Goal: Task Accomplishment & Management: Use online tool/utility

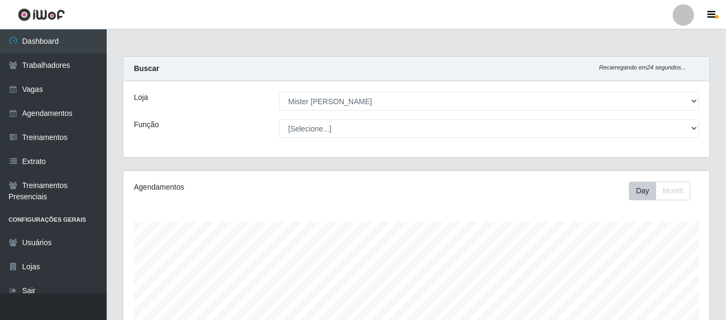
select select "535"
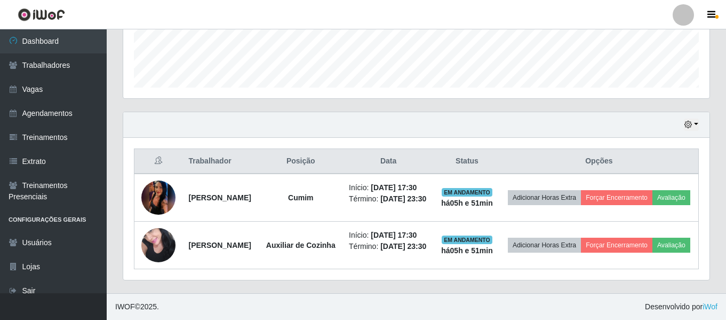
scroll to position [221, 586]
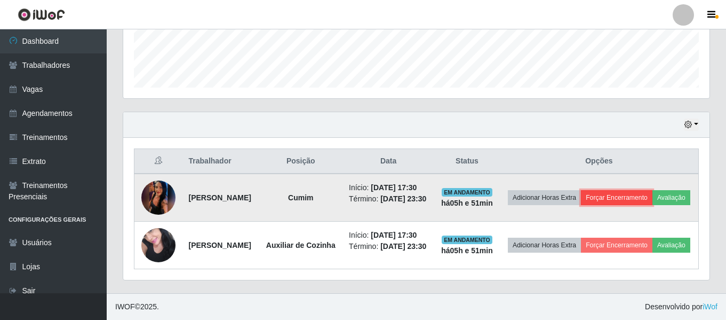
click at [649, 190] on button "Forçar Encerramento" at bounding box center [616, 197] width 71 height 15
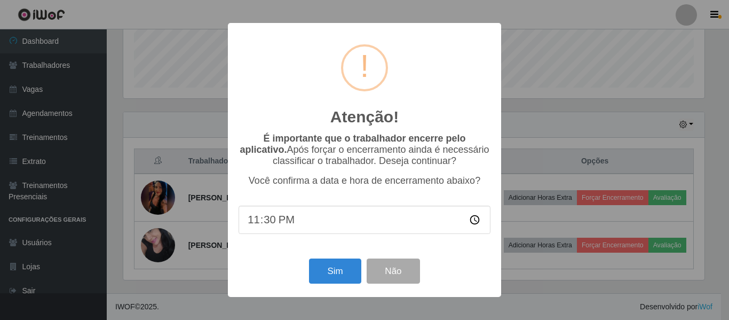
click at [293, 226] on input "23:30" at bounding box center [364, 219] width 252 height 28
click at [271, 223] on input "23:30" at bounding box center [364, 219] width 252 height 28
type input "23:23"
click at [378, 275] on button "Não" at bounding box center [393, 270] width 53 height 25
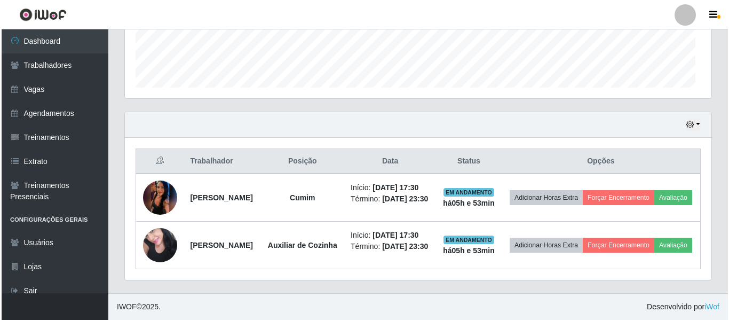
scroll to position [221, 586]
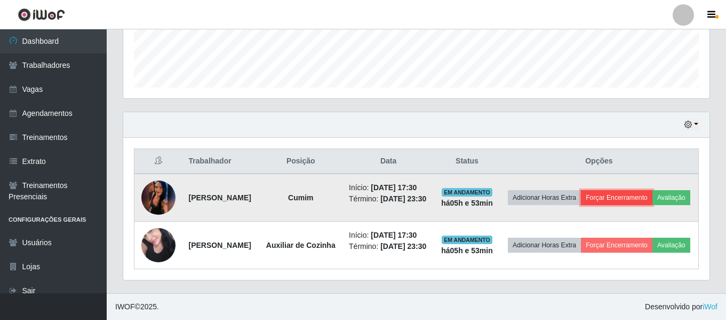
click at [634, 190] on button "Forçar Encerramento" at bounding box center [616, 197] width 71 height 15
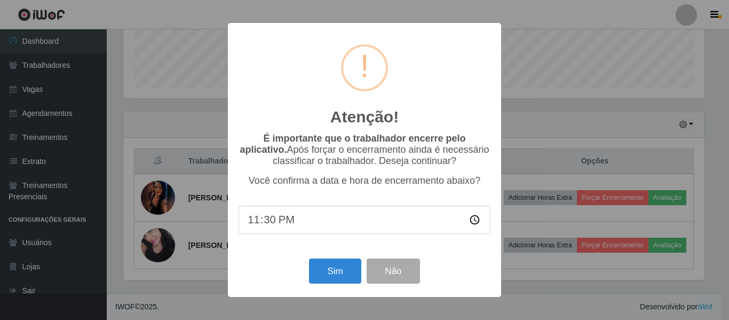
click at [266, 223] on input "23:30" at bounding box center [364, 219] width 252 height 28
type input "23:23"
click at [333, 271] on button "Sim" at bounding box center [335, 270] width 52 height 25
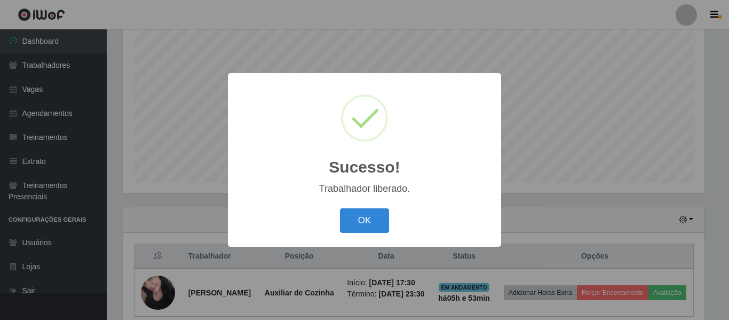
click at [340, 208] on button "OK" at bounding box center [365, 220] width 50 height 25
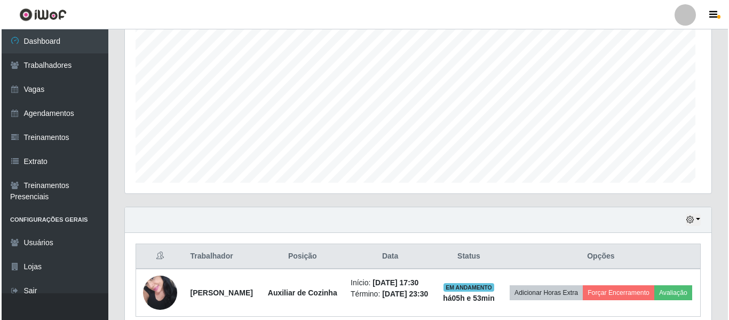
scroll to position [221, 586]
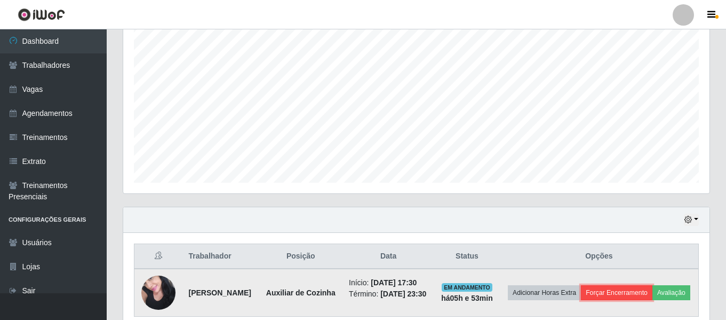
click at [615, 290] on button "Forçar Encerramento" at bounding box center [616, 292] width 71 height 15
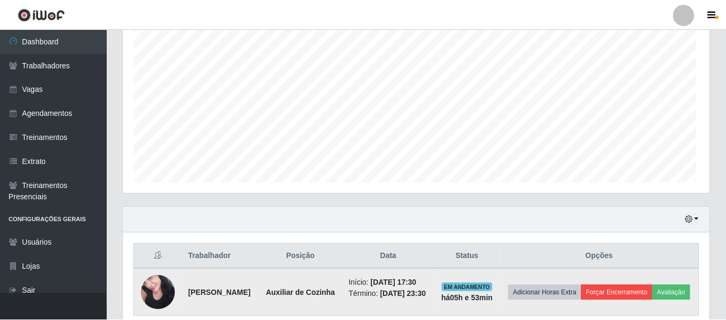
scroll to position [221, 581]
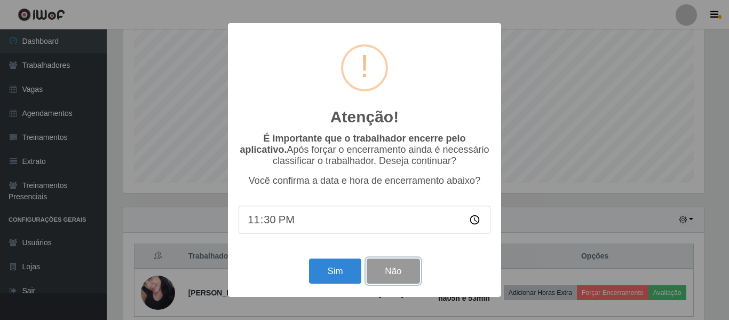
click at [408, 269] on button "Não" at bounding box center [393, 270] width 53 height 25
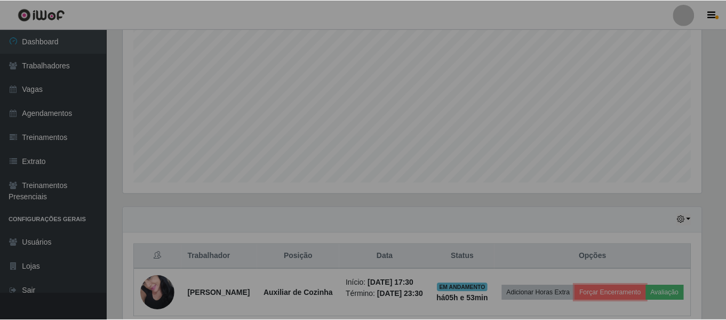
scroll to position [221, 586]
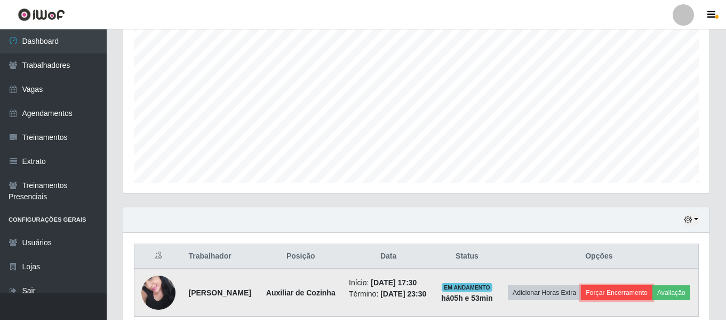
click at [653, 287] on button "Forçar Encerramento" at bounding box center [616, 292] width 71 height 15
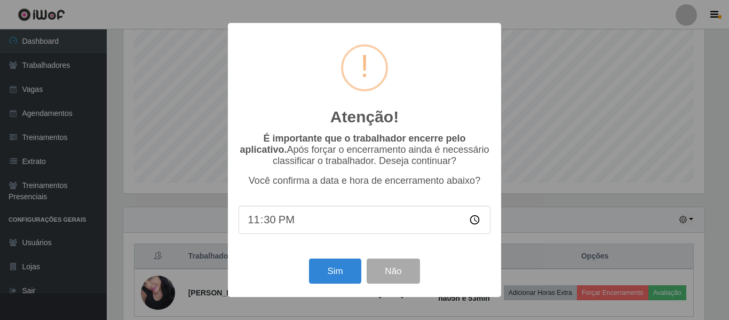
click at [260, 220] on input "23:30" at bounding box center [364, 219] width 252 height 28
click at [268, 225] on input "23:30" at bounding box center [364, 219] width 252 height 28
click at [346, 269] on button "Sim" at bounding box center [335, 270] width 52 height 25
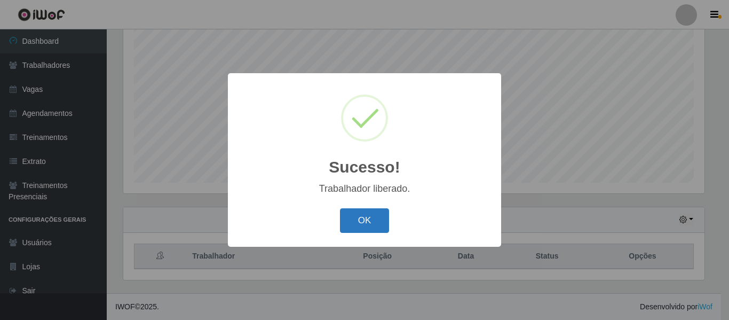
click at [361, 216] on button "OK" at bounding box center [365, 220] width 50 height 25
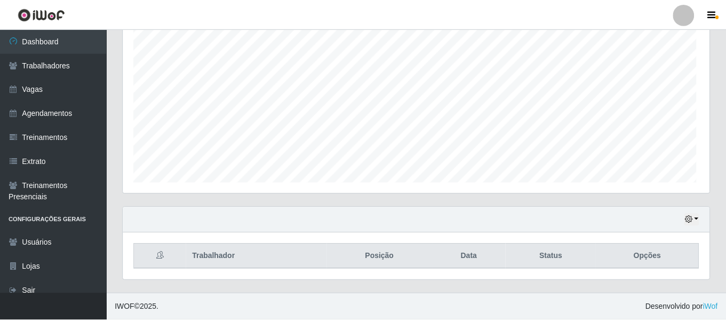
scroll to position [221, 586]
